Goal: Information Seeking & Learning: Learn about a topic

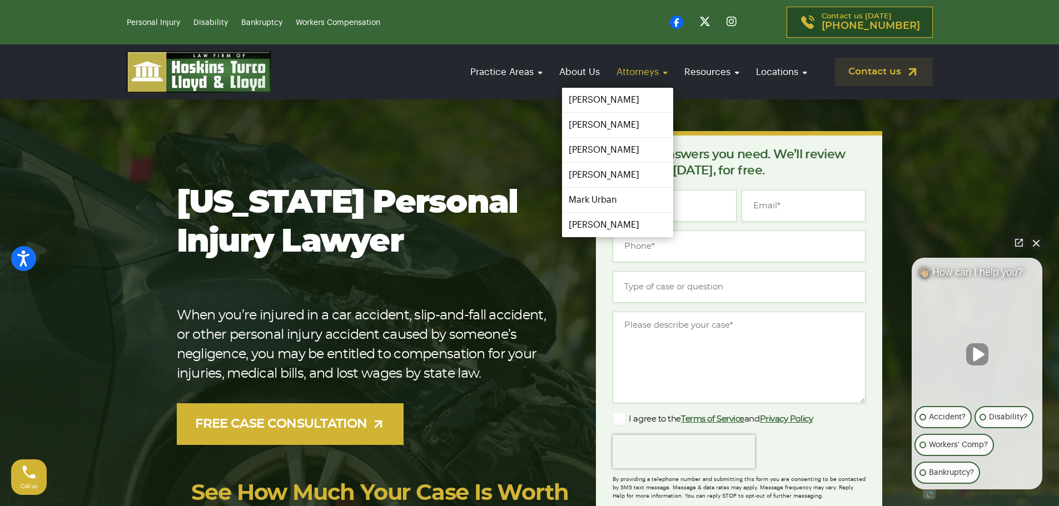
click at [659, 71] on link "Attorneys" at bounding box center [642, 72] width 62 height 32
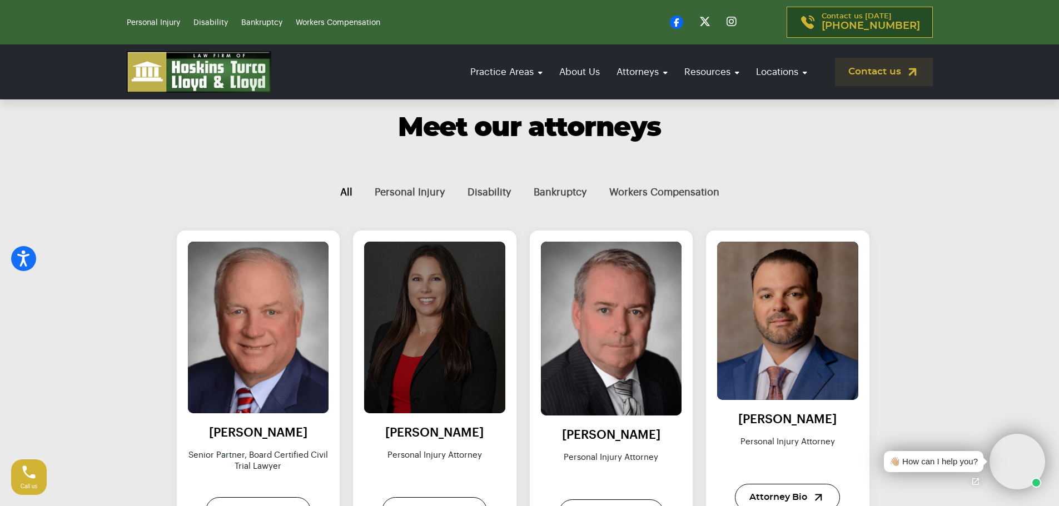
scroll to position [389, 0]
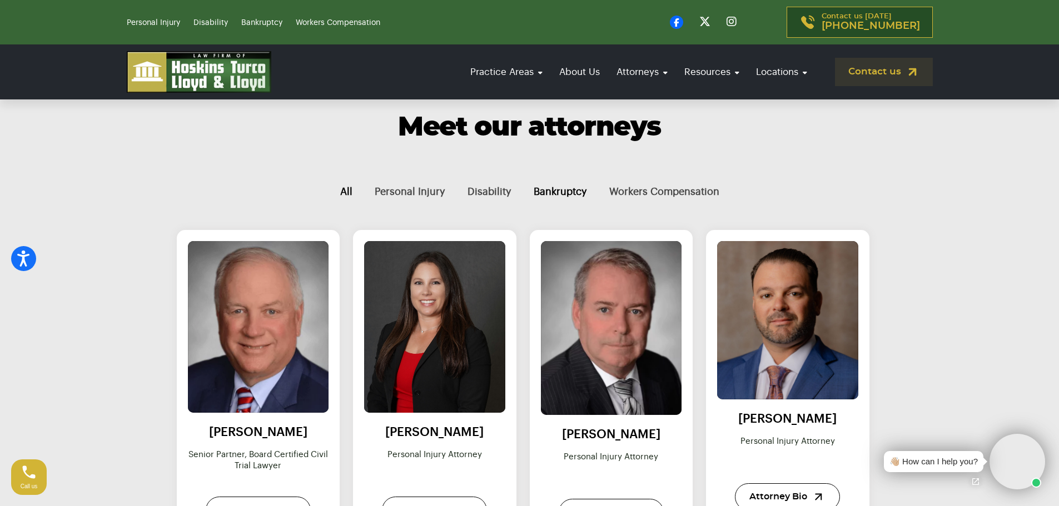
click at [577, 182] on button "Bankruptcy" at bounding box center [560, 191] width 76 height 37
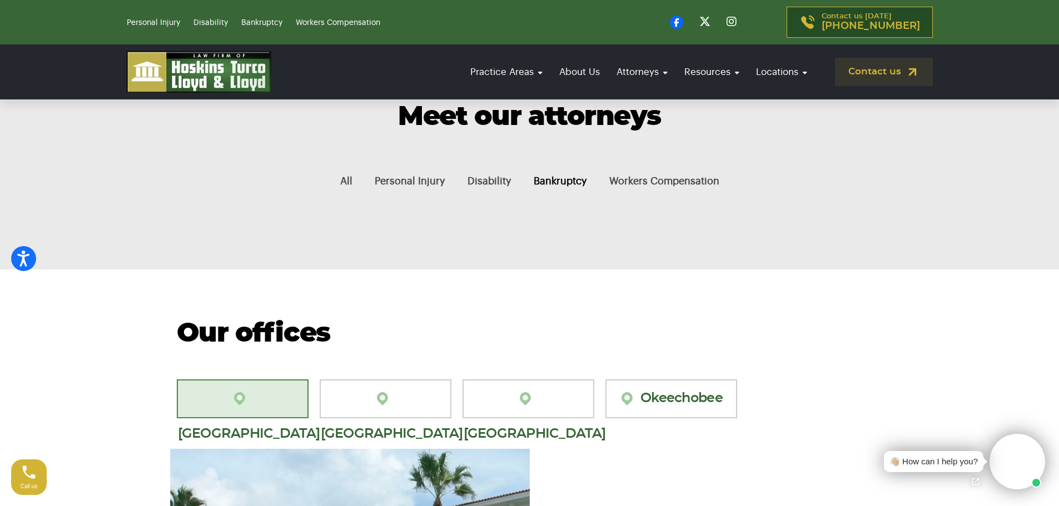
scroll to position [333, 0]
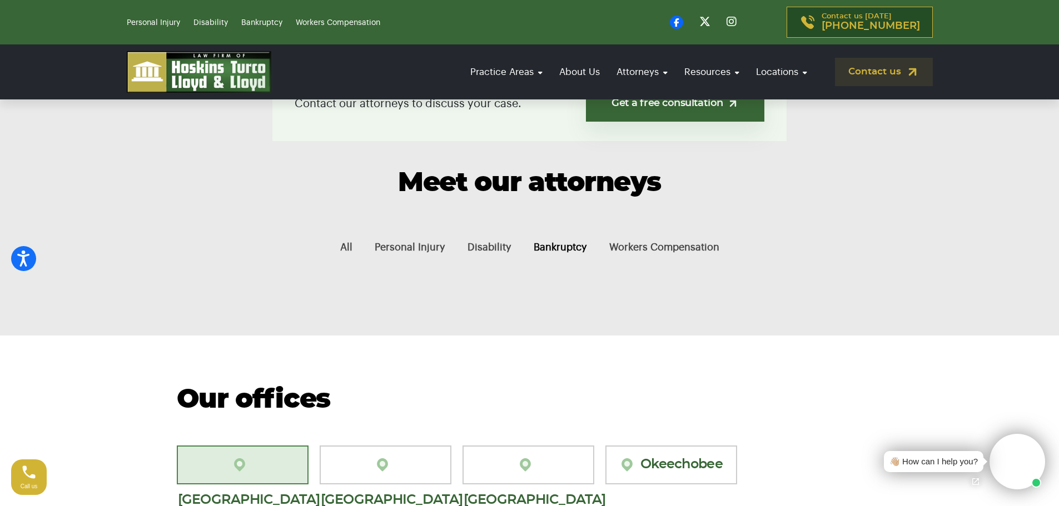
click at [555, 244] on button "Bankruptcy" at bounding box center [560, 247] width 76 height 37
click at [646, 234] on button "Workers Compensation" at bounding box center [664, 247] width 132 height 37
click at [490, 245] on button "Disability" at bounding box center [489, 247] width 66 height 37
click at [375, 243] on button "Personal Injury" at bounding box center [409, 247] width 93 height 37
click at [337, 242] on button "All" at bounding box center [346, 247] width 34 height 37
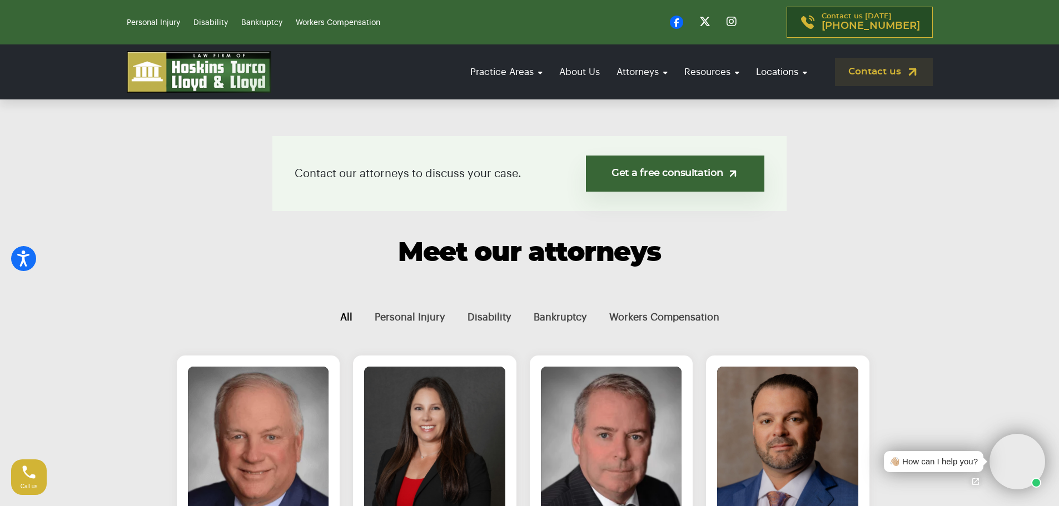
scroll to position [222, 0]
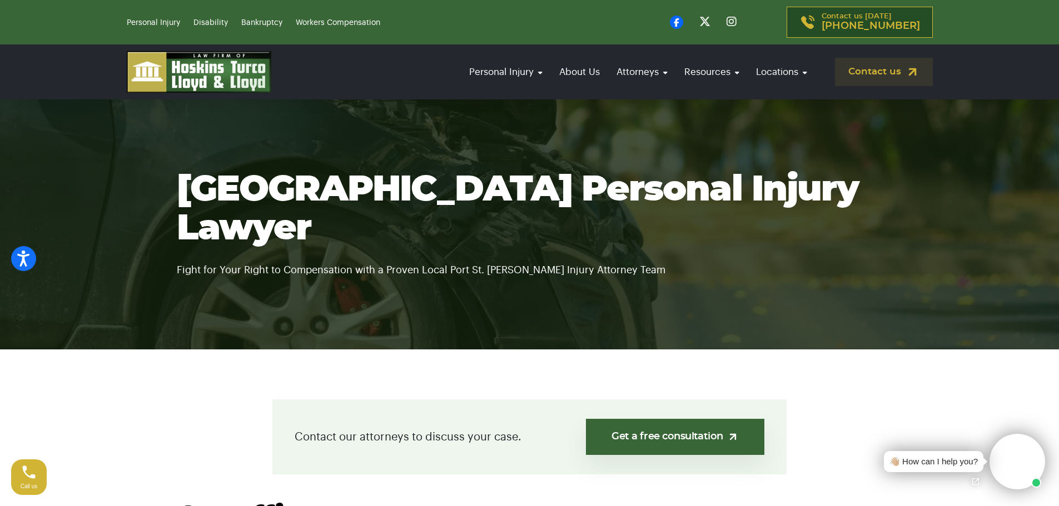
click at [181, 91] on img at bounding box center [199, 72] width 144 height 42
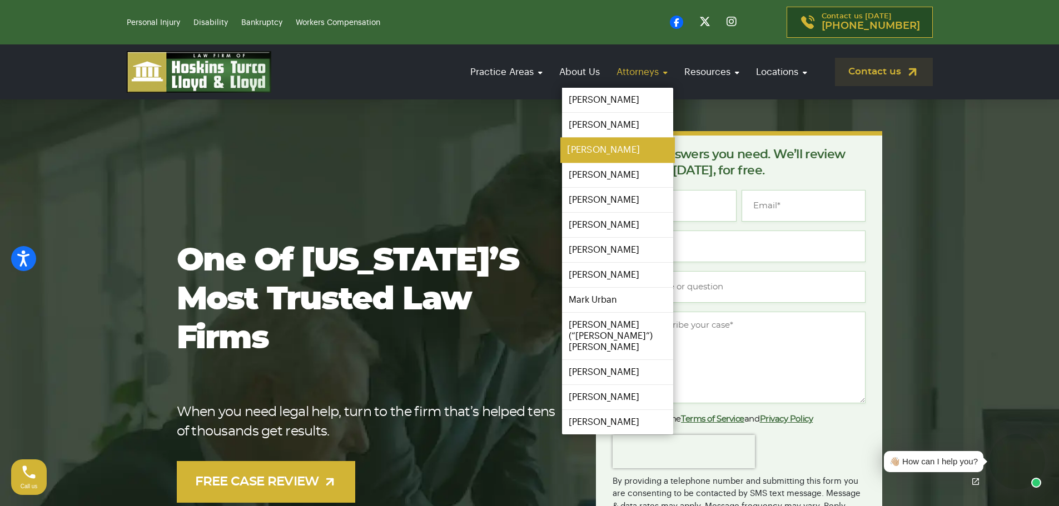
click at [600, 148] on link "[PERSON_NAME]" at bounding box center [617, 150] width 114 height 25
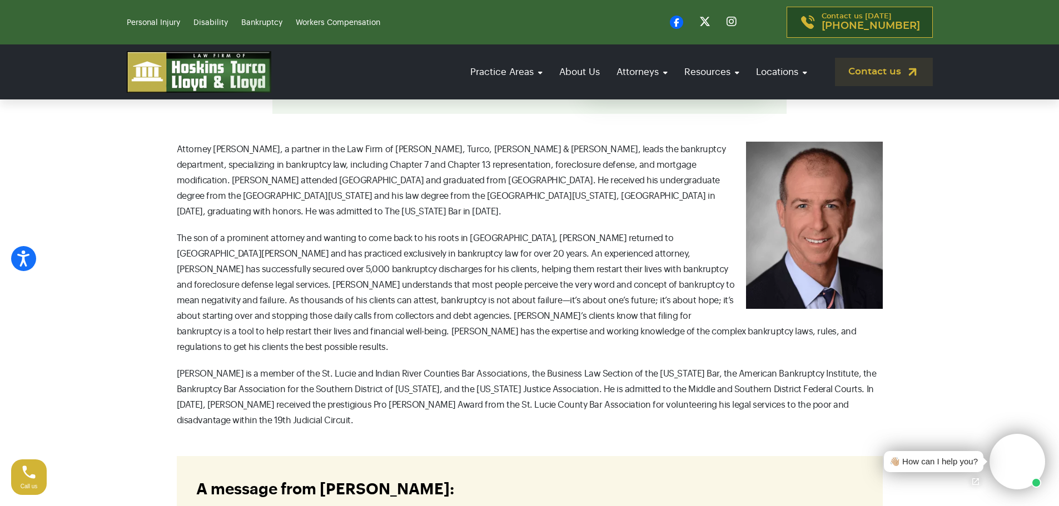
scroll to position [333, 0]
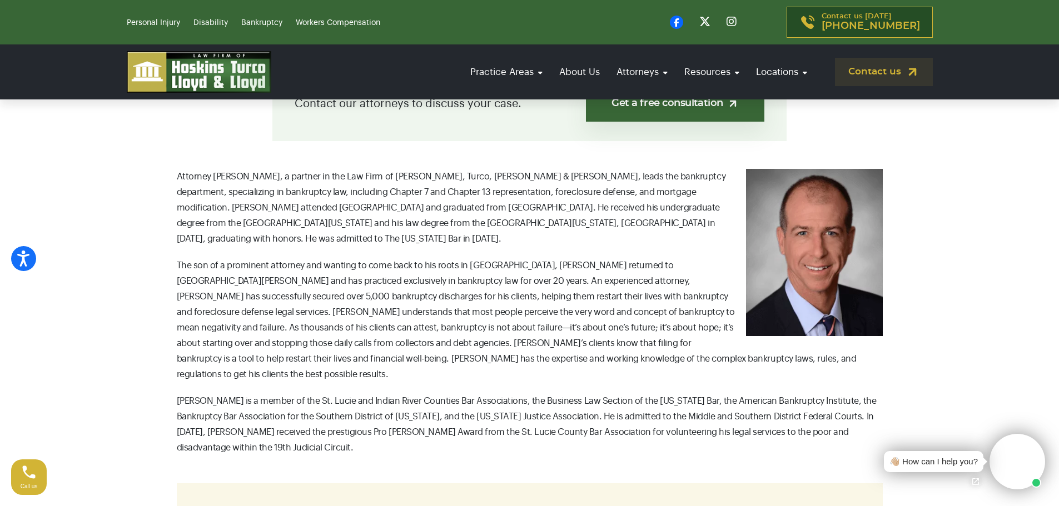
click at [1006, 467] on video at bounding box center [1017, 462] width 56 height 56
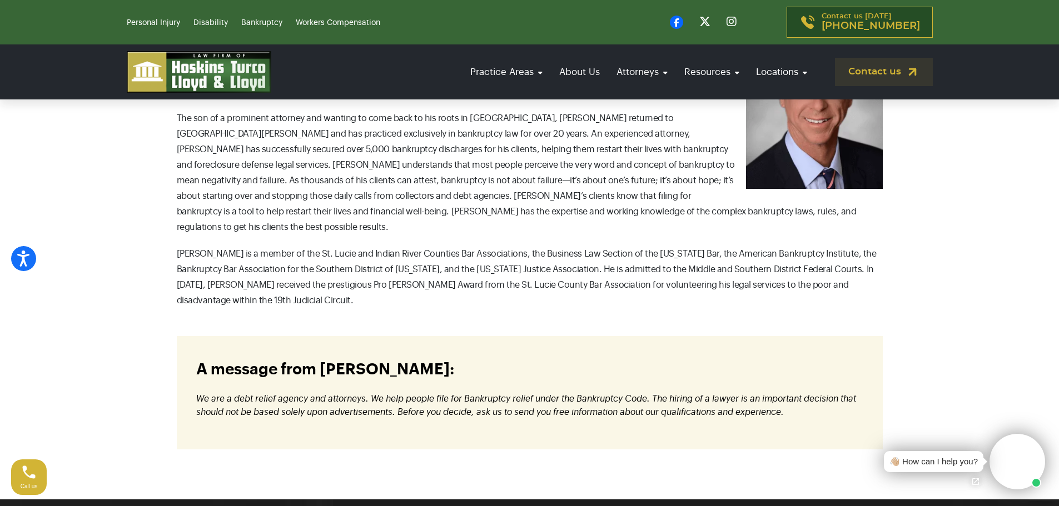
scroll to position [500, 0]
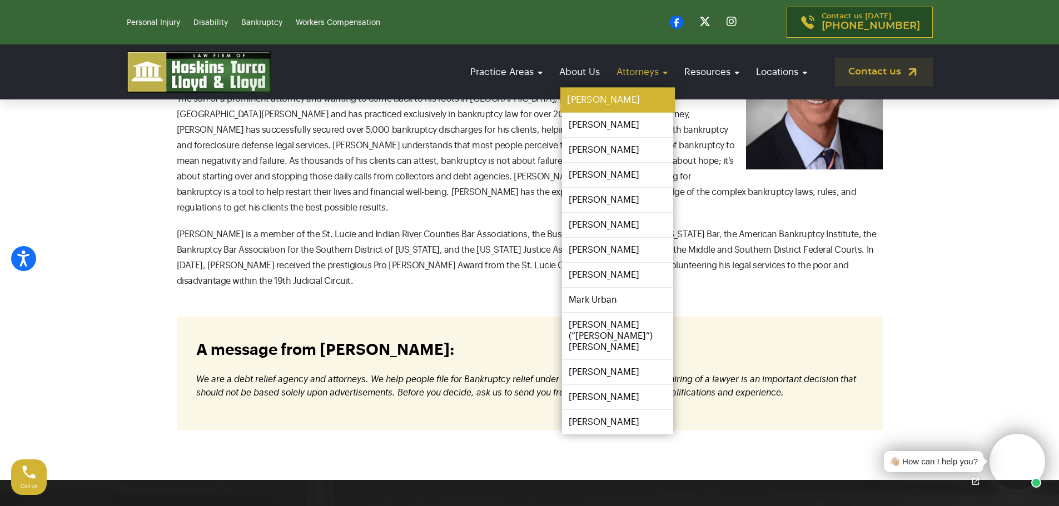
click at [625, 107] on link "[PERSON_NAME]" at bounding box center [617, 100] width 114 height 25
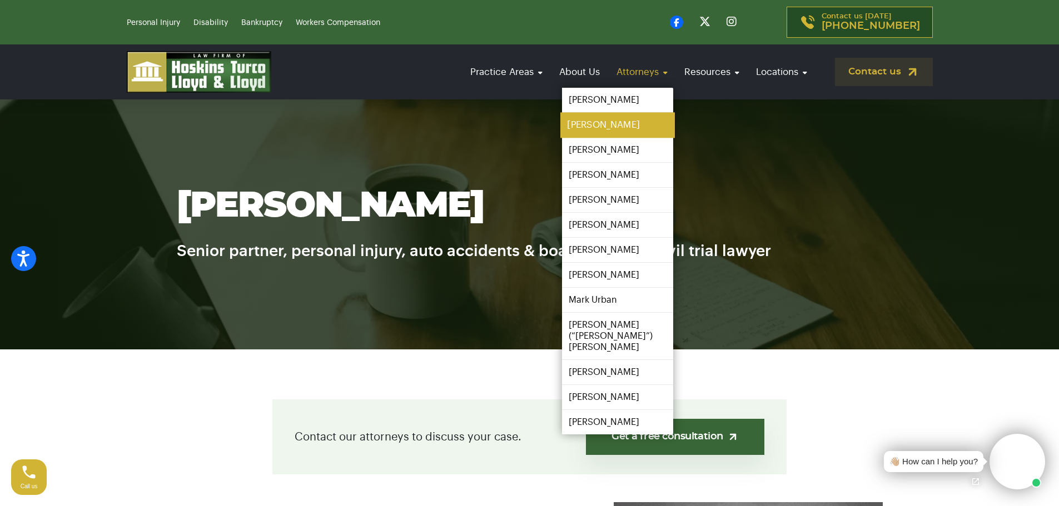
click at [618, 131] on link "[PERSON_NAME]" at bounding box center [617, 125] width 114 height 25
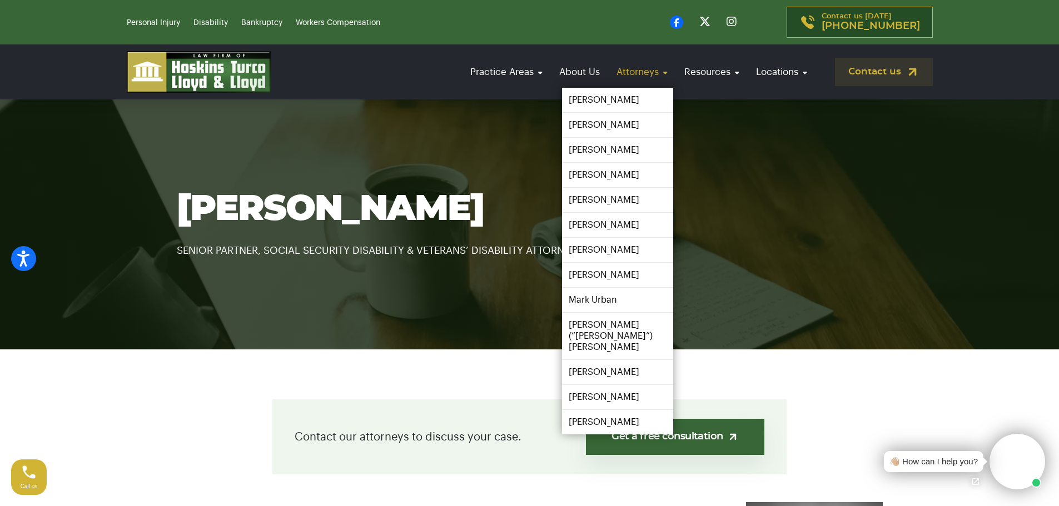
click at [647, 77] on link "Attorneys" at bounding box center [642, 72] width 62 height 32
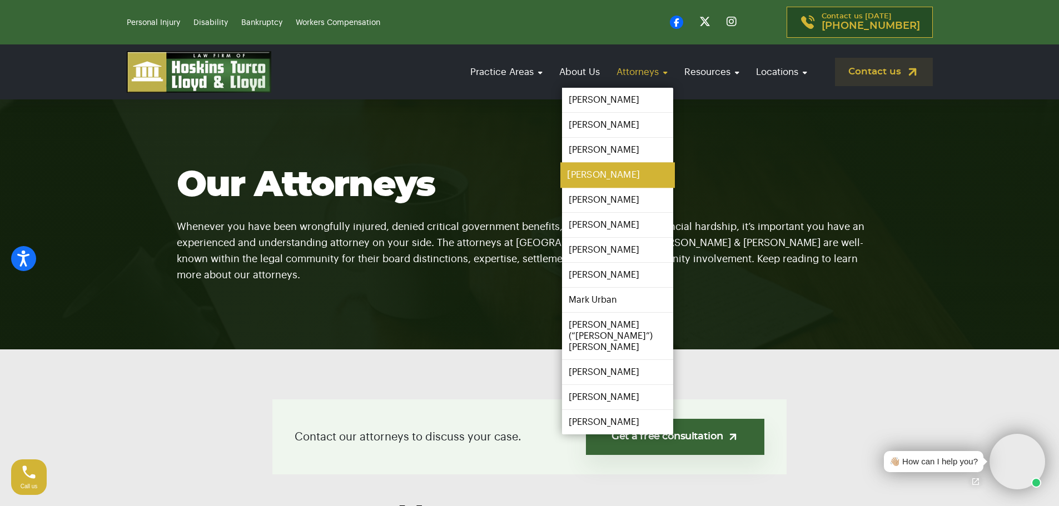
click at [610, 177] on link "[PERSON_NAME]" at bounding box center [617, 175] width 114 height 25
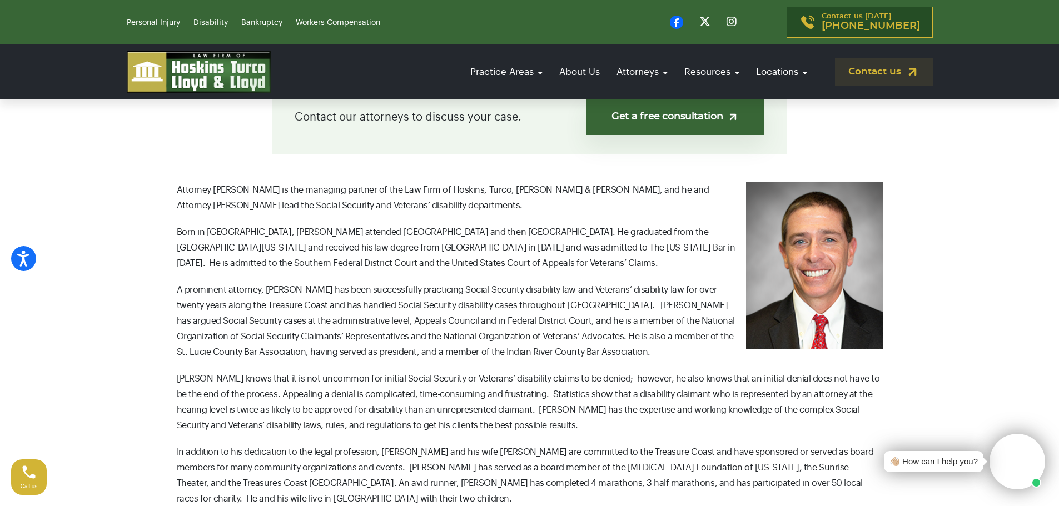
scroll to position [389, 0]
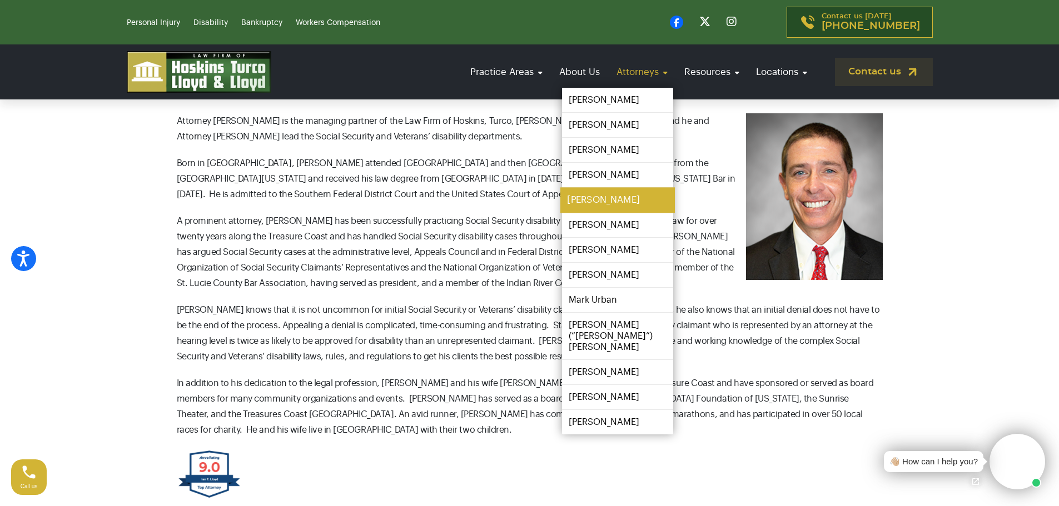
click at [644, 200] on link "[PERSON_NAME]" at bounding box center [617, 200] width 114 height 25
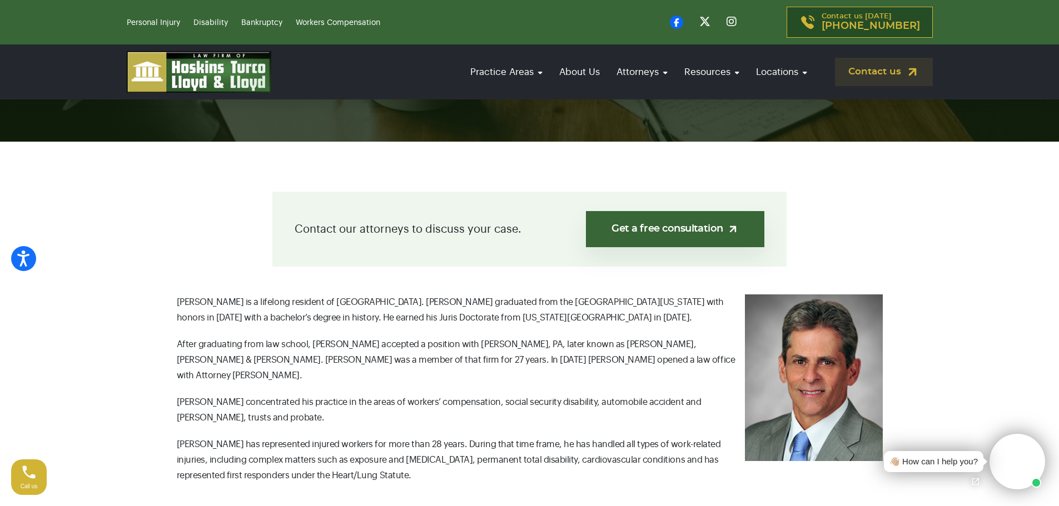
scroll to position [333, 0]
